Goal: Check status: Check status

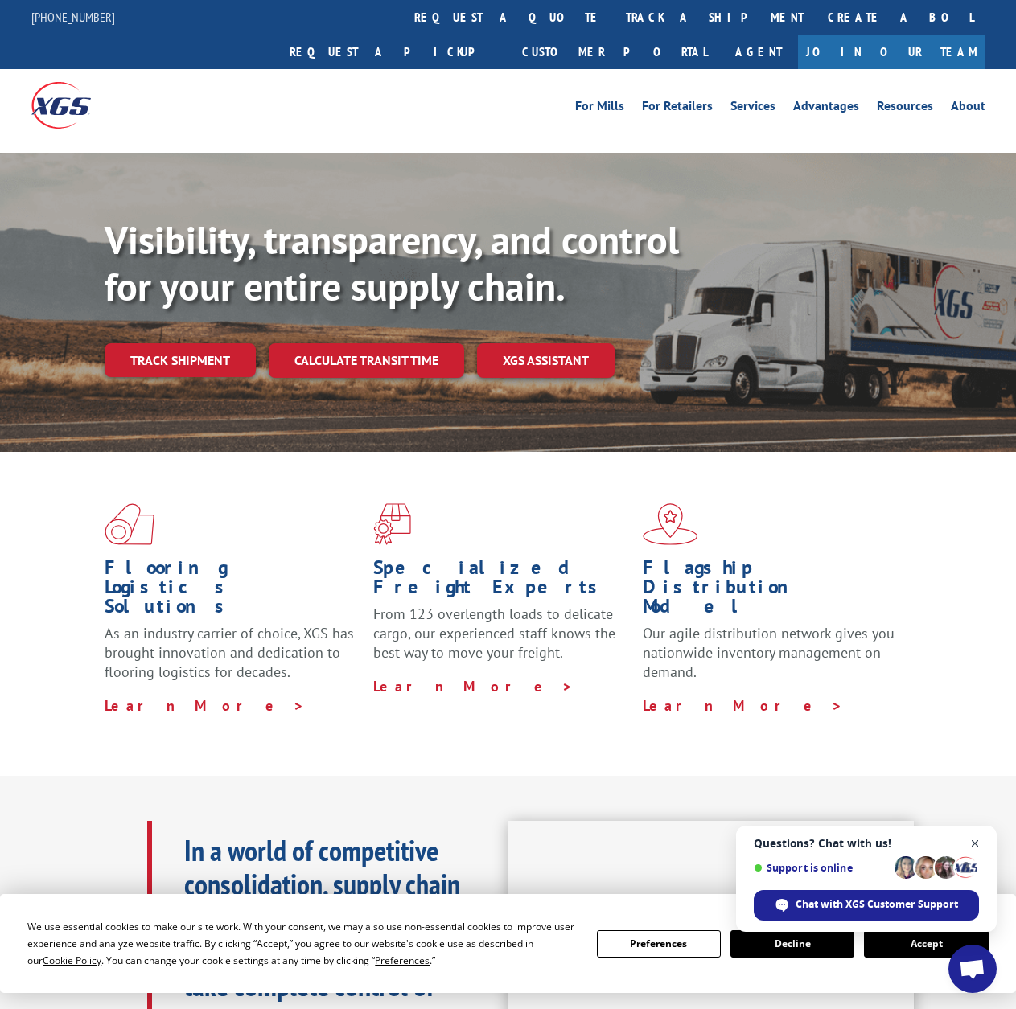
click at [980, 843] on span "Open chat" at bounding box center [975, 844] width 20 height 20
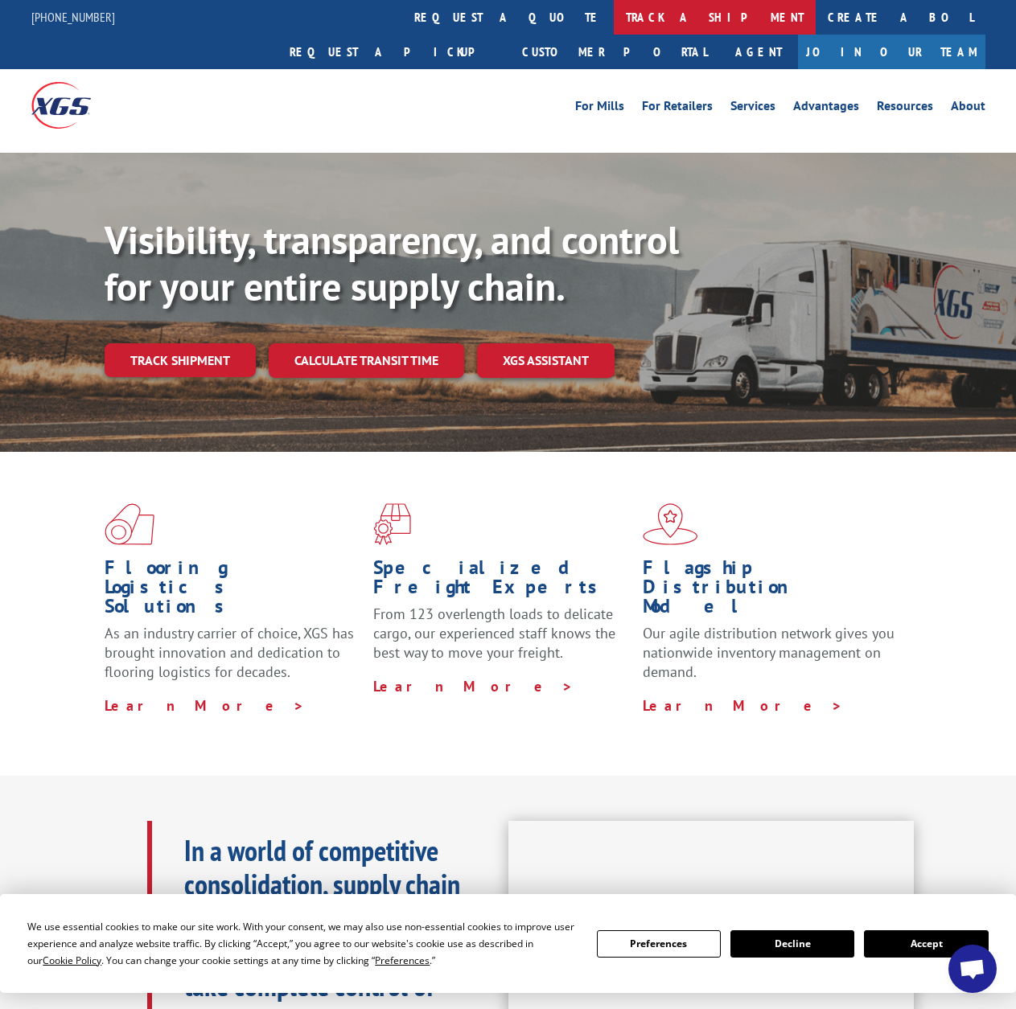
click at [614, 16] on link "track a shipment" at bounding box center [715, 17] width 202 height 35
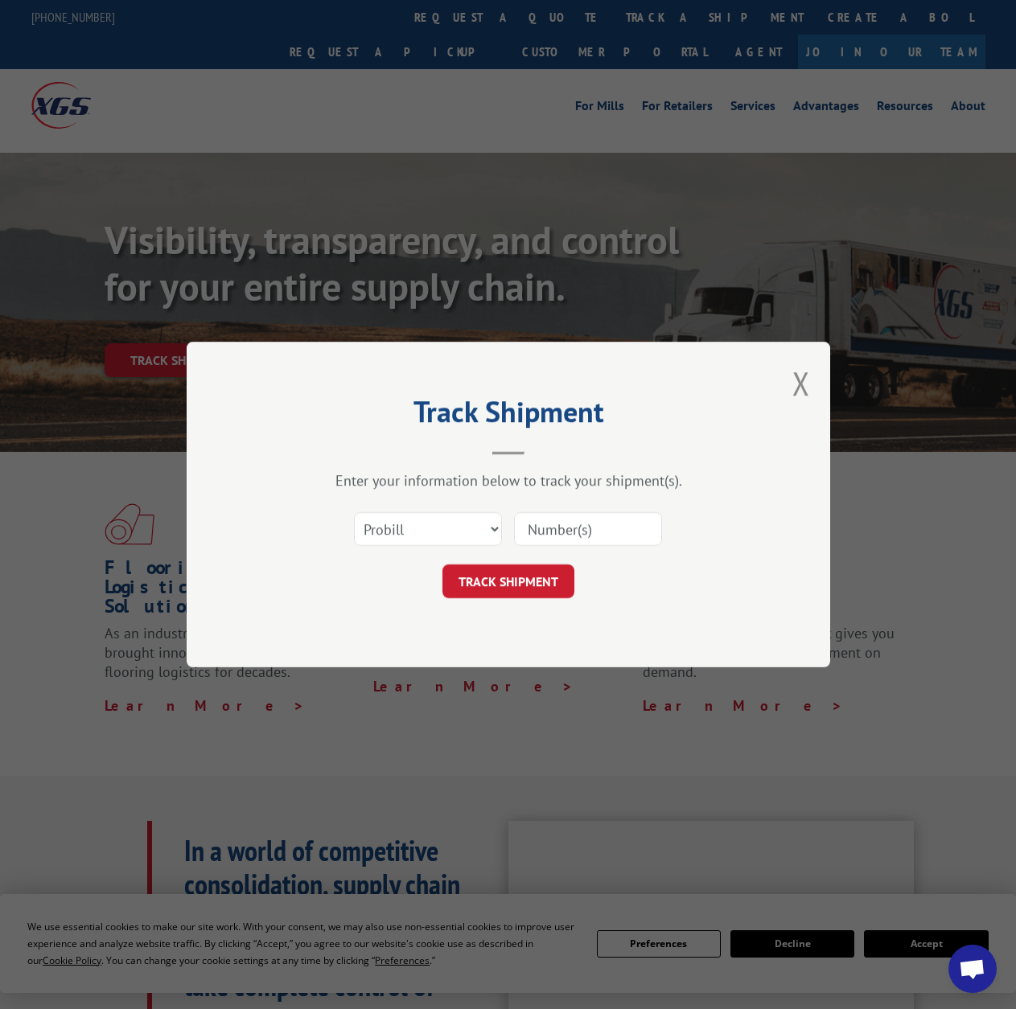
click at [460, 503] on div "Select category... Probill BOL PO" at bounding box center [508, 529] width 483 height 53
click at [466, 529] on select "Select category... Probill BOL PO" at bounding box center [428, 529] width 148 height 34
click at [588, 530] on input at bounding box center [588, 529] width 148 height 34
type input "17402123"
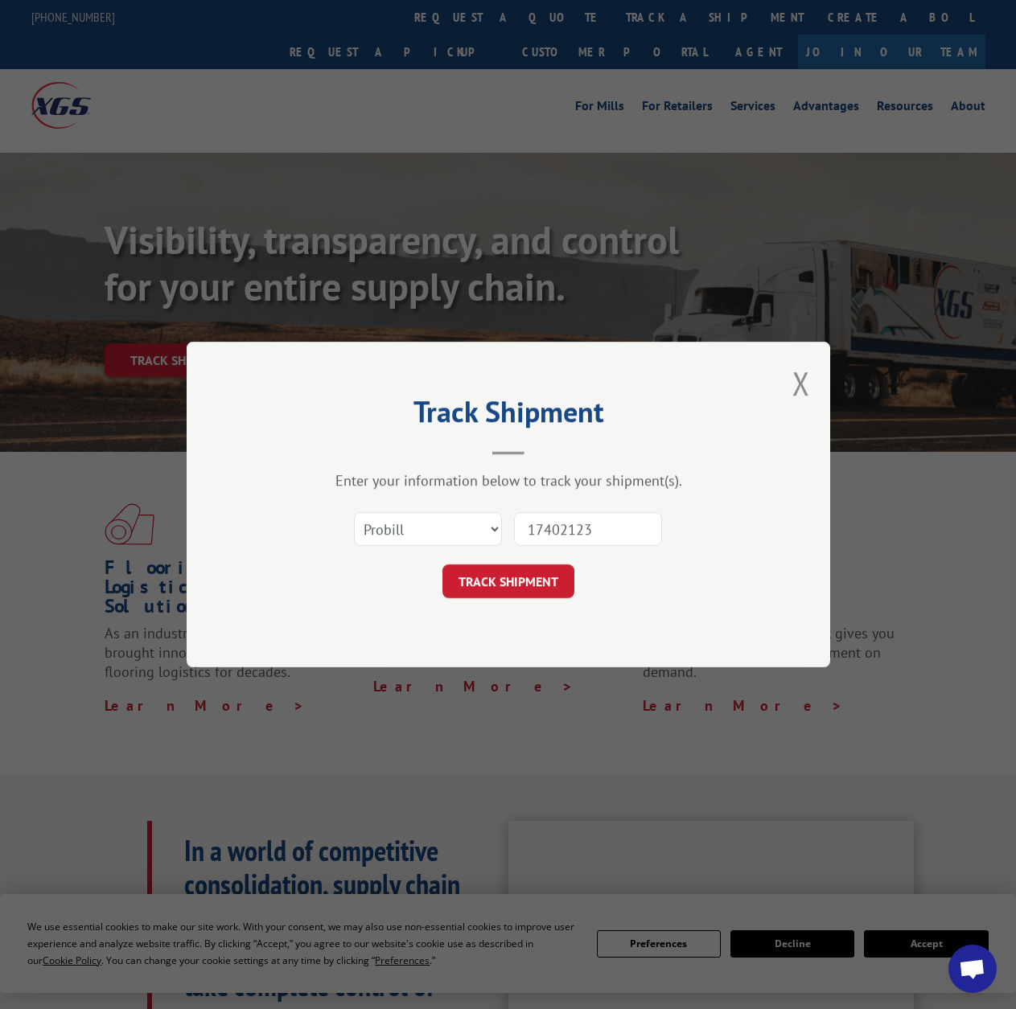
click button "TRACK SHIPMENT" at bounding box center [508, 582] width 132 height 34
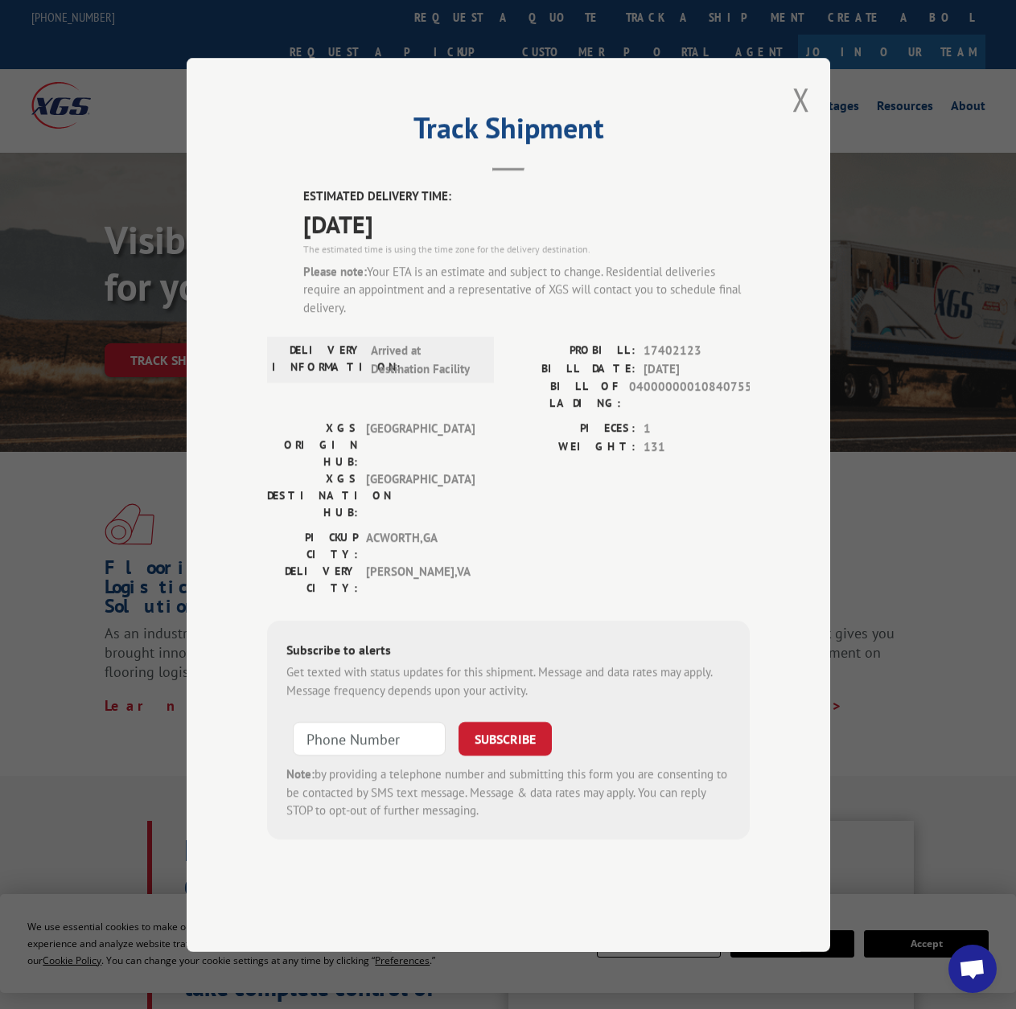
click at [501, 171] on header "Track Shipment" at bounding box center [508, 144] width 483 height 55
click at [522, 147] on h2 "Track Shipment" at bounding box center [508, 132] width 483 height 31
click at [801, 121] on button "Close modal" at bounding box center [801, 99] width 18 height 43
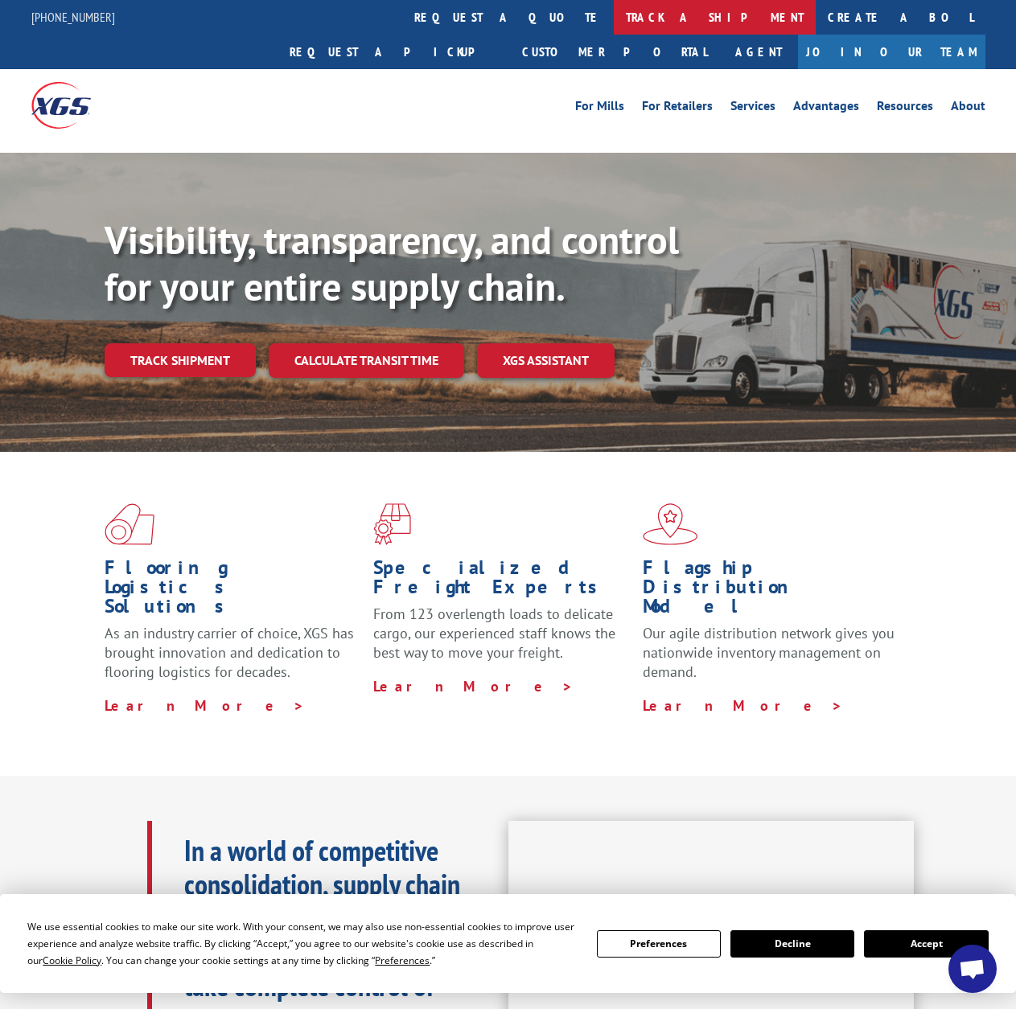
click at [614, 2] on link "track a shipment" at bounding box center [715, 17] width 202 height 35
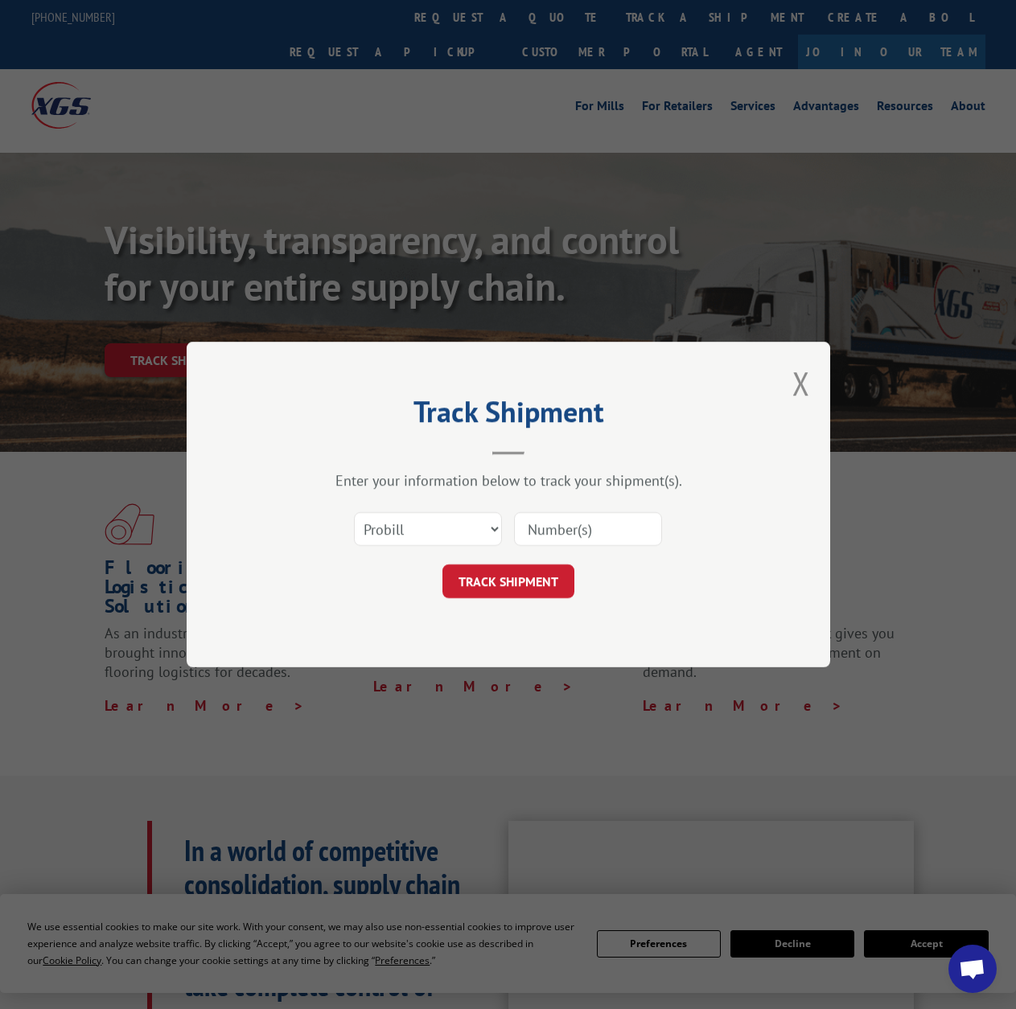
click at [602, 522] on input at bounding box center [588, 529] width 148 height 34
paste input "17402123"
type input "17402123"
click at [558, 577] on button "TRACK SHIPMENT" at bounding box center [508, 582] width 132 height 34
